Goal: Find specific page/section: Find specific page/section

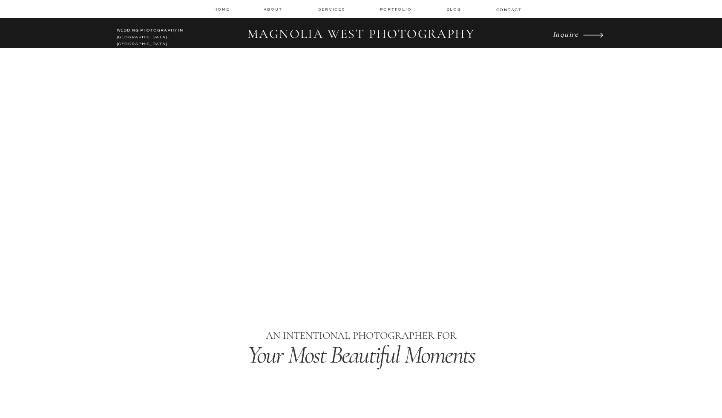
click at [331, 12] on div at bounding box center [361, 9] width 722 height 18
click at [332, 6] on div at bounding box center [361, 9] width 722 height 18
click at [333, 9] on nav "services" at bounding box center [332, 9] width 29 height 6
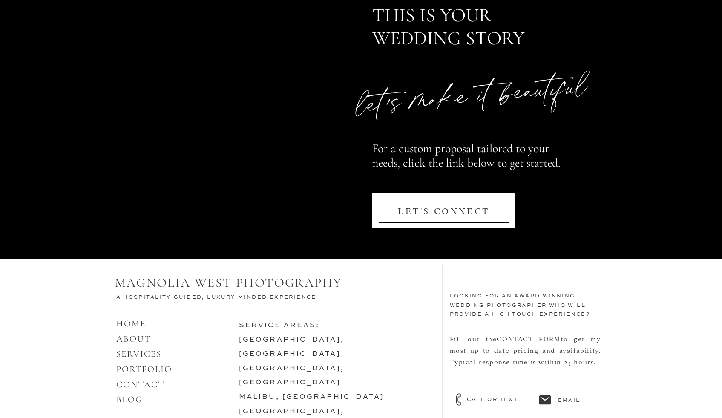
scroll to position [4053, 0]
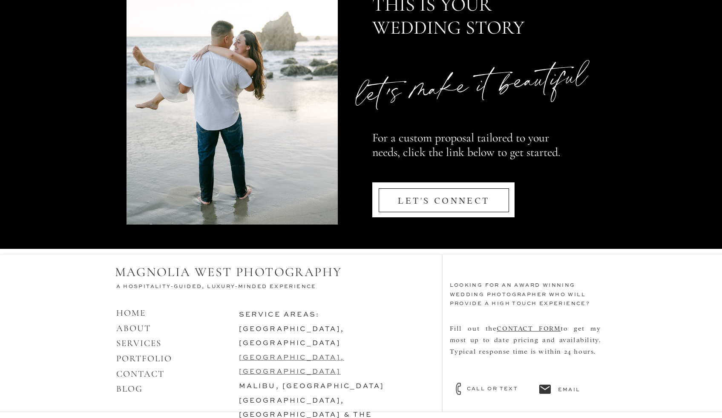
click at [288, 354] on link "[GEOGRAPHIC_DATA], [GEOGRAPHIC_DATA]" at bounding box center [292, 364] width 106 height 21
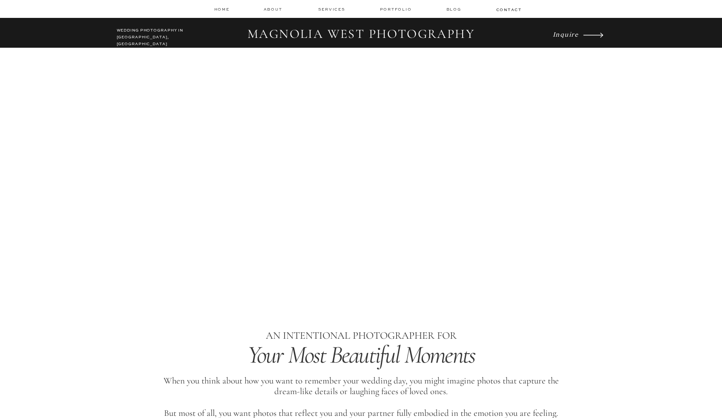
click at [565, 37] on icon "Inquire" at bounding box center [566, 34] width 26 height 8
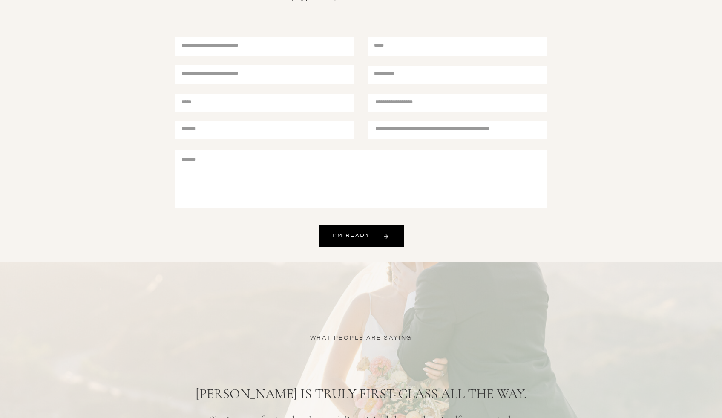
scroll to position [284, 0]
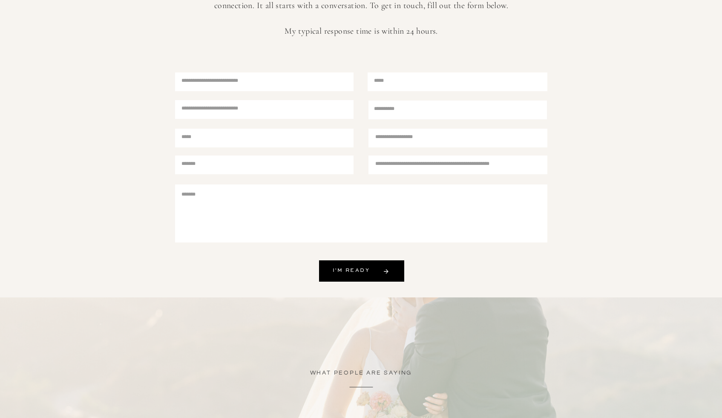
click at [437, 163] on textarea at bounding box center [451, 164] width 153 height 11
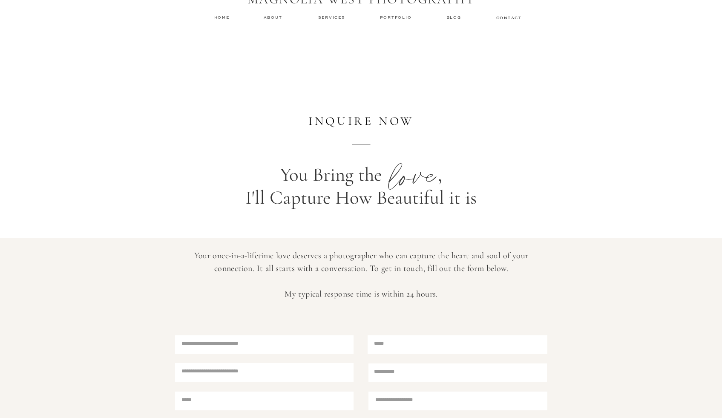
scroll to position [0, 0]
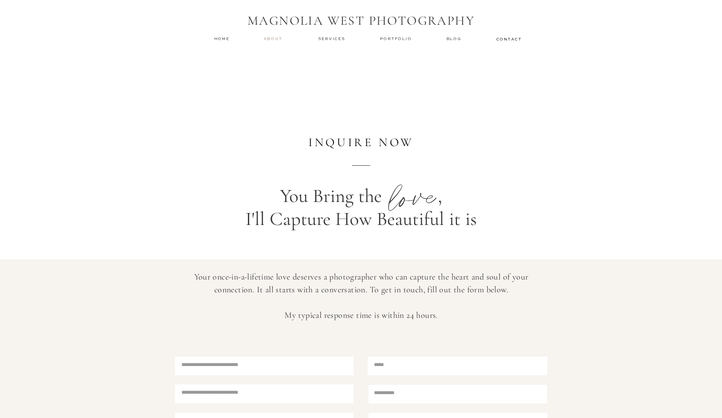
click at [270, 40] on nav "about" at bounding box center [274, 39] width 21 height 6
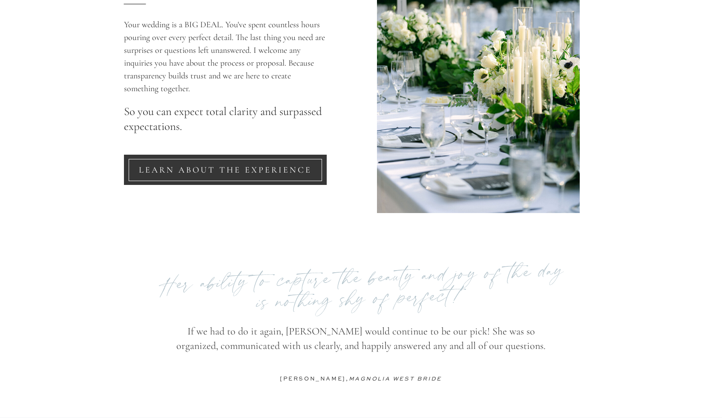
scroll to position [1768, 0]
